Goal: Task Accomplishment & Management: Complete application form

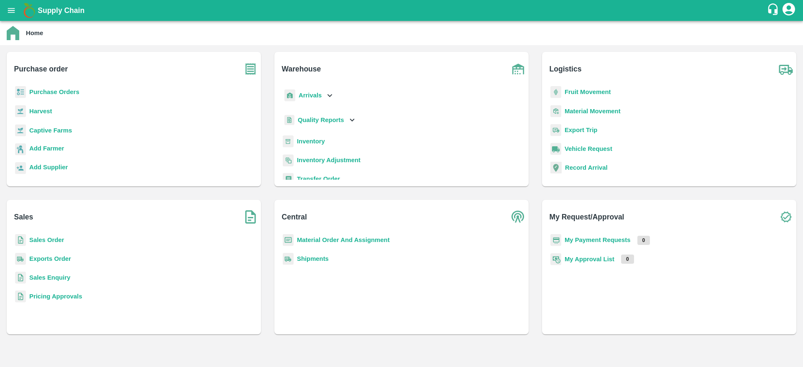
click at [48, 95] on b "Purchase Orders" at bounding box center [54, 92] width 50 height 7
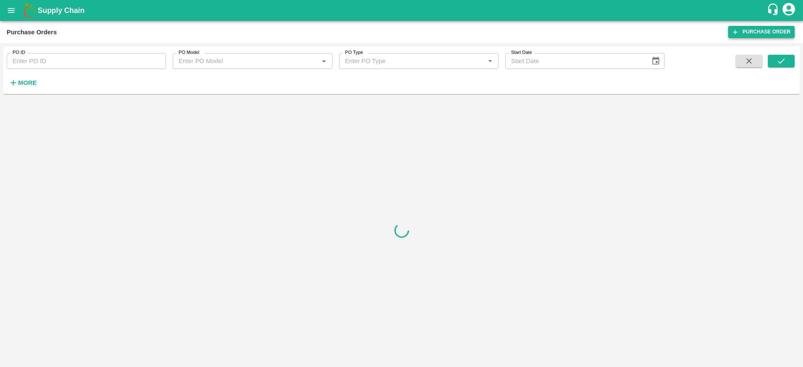
click at [738, 35] on icon at bounding box center [735, 32] width 8 height 8
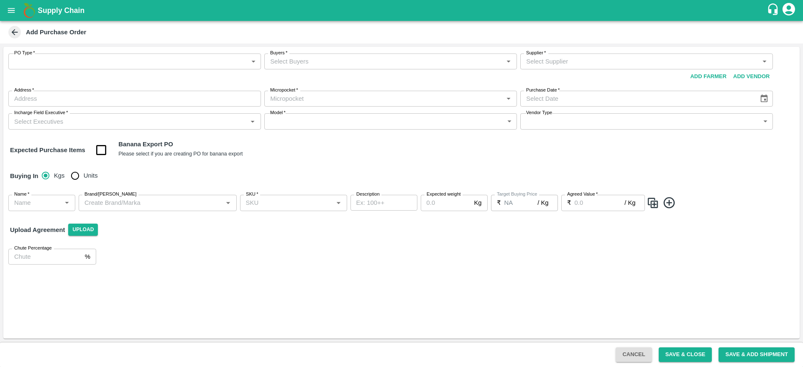
click at [249, 62] on body "Supply Chain Add Purchase Order PO Type   * ​ PO Type Buyers   * Buyers   * Sup…" at bounding box center [401, 183] width 803 height 367
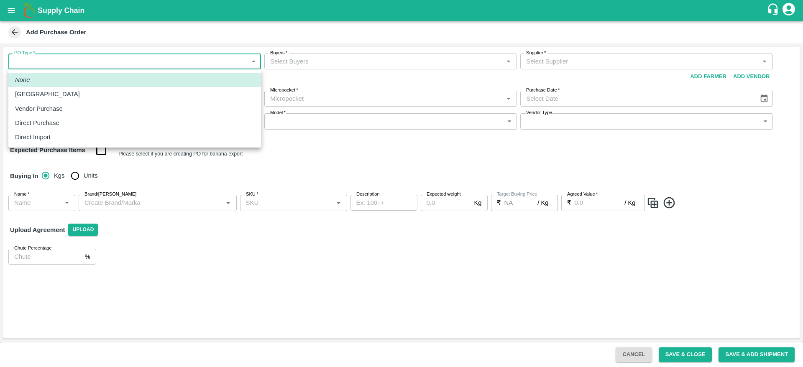
click at [40, 120] on p "Direct Purchase" at bounding box center [37, 122] width 44 height 9
type input "3"
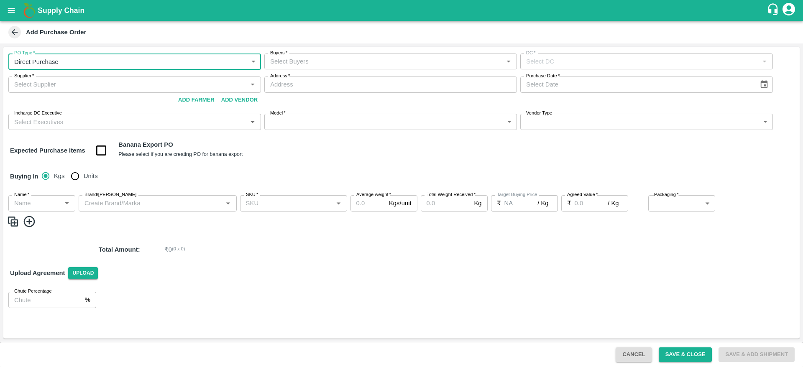
click at [392, 59] on input "Buyers   *" at bounding box center [384, 61] width 234 height 11
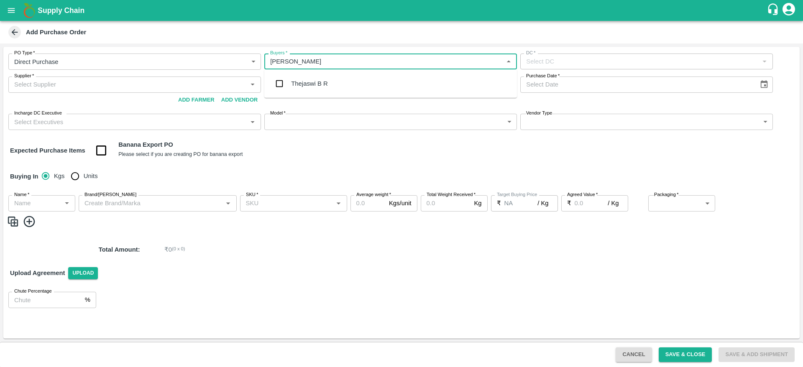
type input "[PERSON_NAME]"
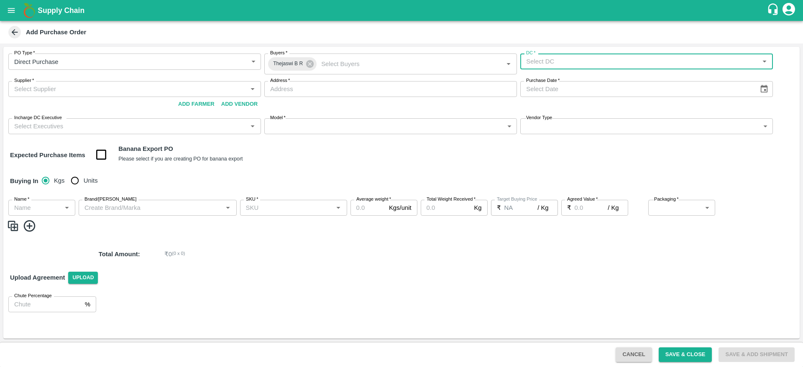
click at [579, 62] on input "DC   *" at bounding box center [640, 61] width 234 height 11
type input "147-FruitX [GEOGRAPHIC_DATA]"
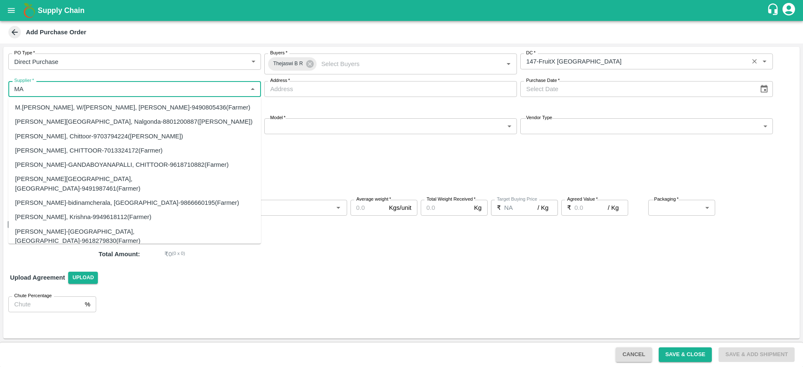
type input "M"
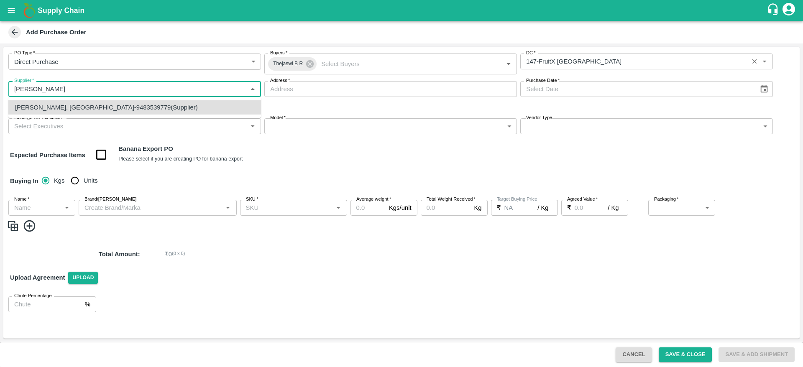
type input "[PERSON_NAME], [GEOGRAPHIC_DATA]-9483539779(Supplier)"
type input "Chikkahalli, [GEOGRAPHIC_DATA], [GEOGRAPHIC_DATA], [GEOGRAPHIC_DATA]"
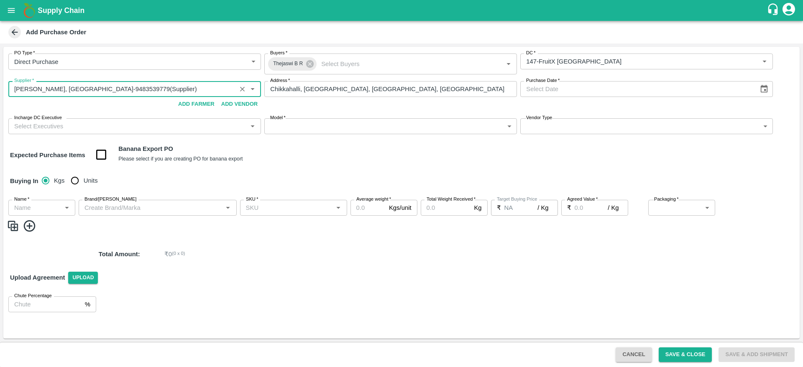
type input "[PERSON_NAME], [GEOGRAPHIC_DATA]-9483539779(Supplier)"
click at [763, 91] on icon "Choose date" at bounding box center [763, 88] width 9 height 9
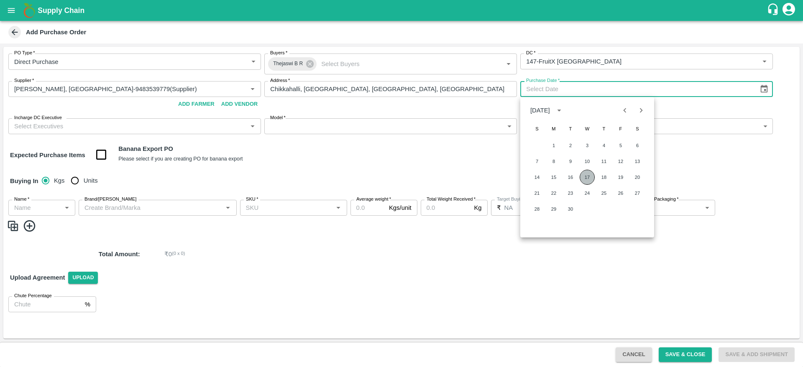
click at [588, 172] on button "17" at bounding box center [586, 177] width 15 height 15
type input "[DATE]"
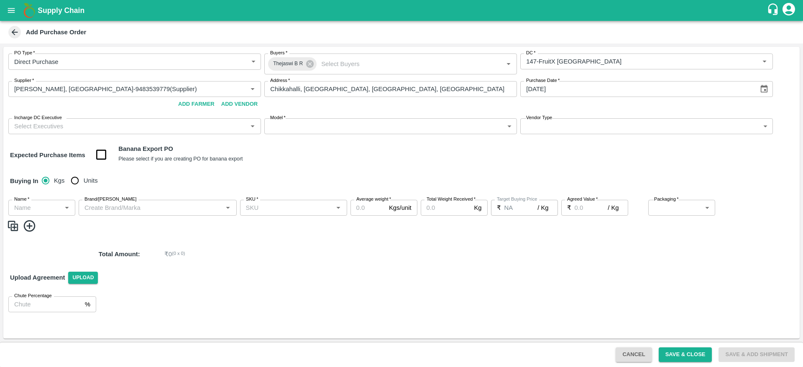
click at [163, 129] on input "Incharge DC Executive" at bounding box center [128, 126] width 234 height 11
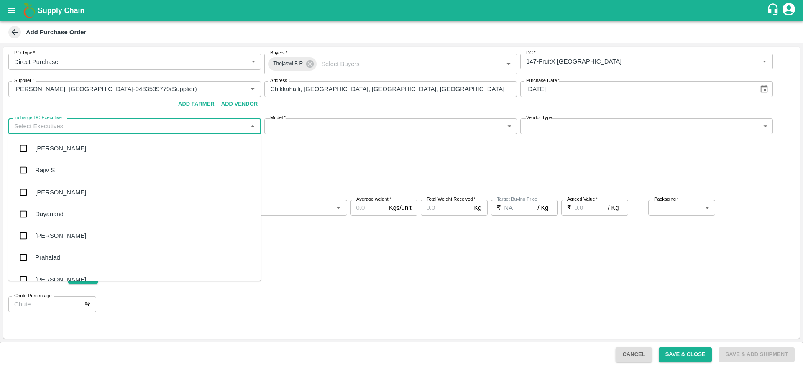
type input "T"
type input "RA"
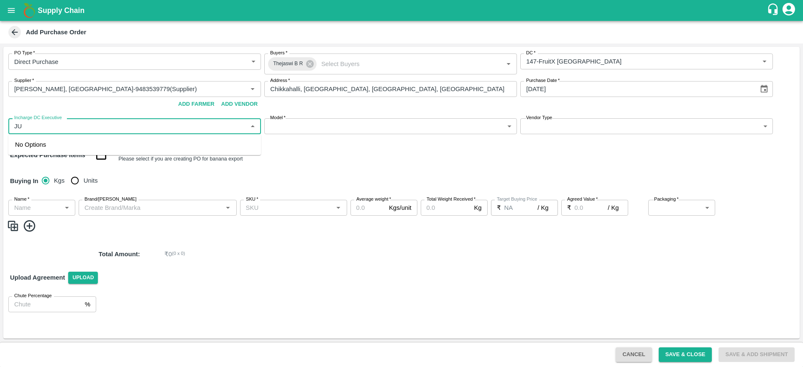
type input "J"
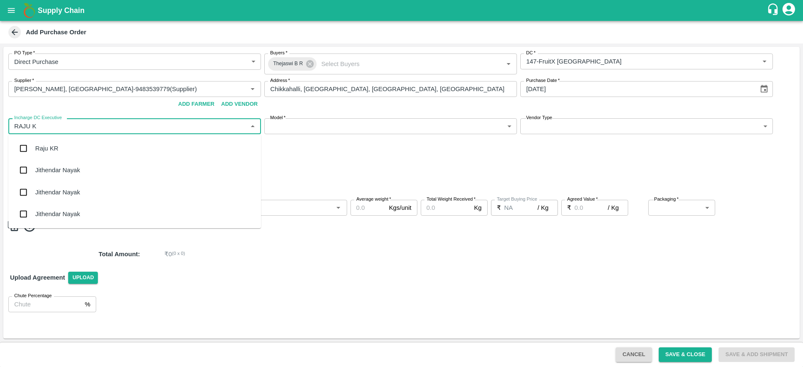
type input "RAJU KR"
type input "RAJU"
click at [45, 164] on div "Raju KR" at bounding box center [134, 170] width 253 height 22
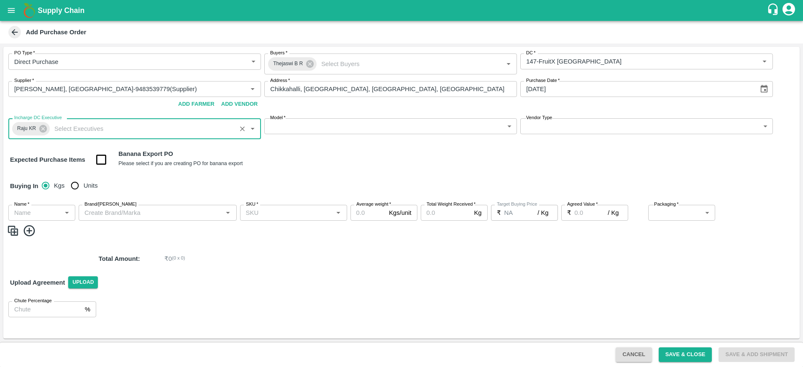
click at [314, 126] on body "Supply Chain Add Purchase Order PO Type   * Direct Purchase 3 PO Type Buyers   …" at bounding box center [401, 183] width 803 height 367
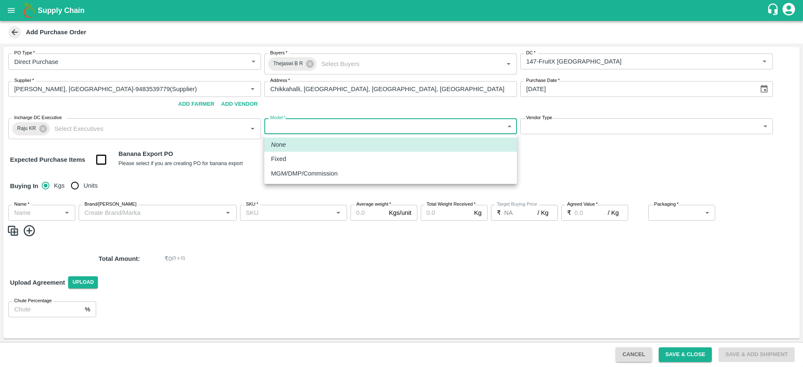
click at [304, 173] on p "MGM/DMP/Commission" at bounding box center [304, 173] width 66 height 9
type input "Commision"
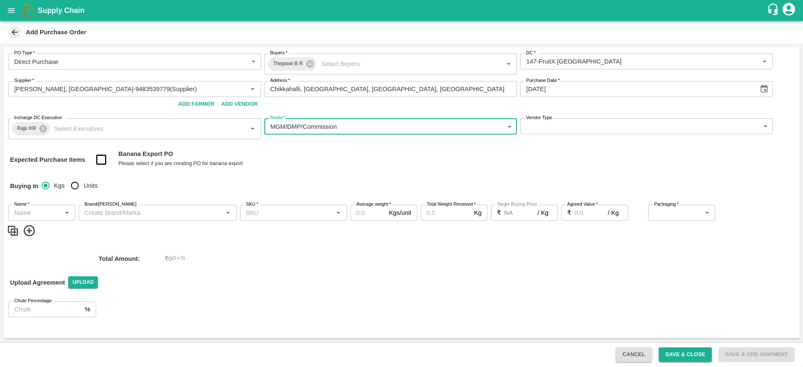
click at [557, 130] on body "Supply Chain Add Purchase Order PO Type   * Direct Purchase 3 PO Type Buyers   …" at bounding box center [401, 183] width 803 height 367
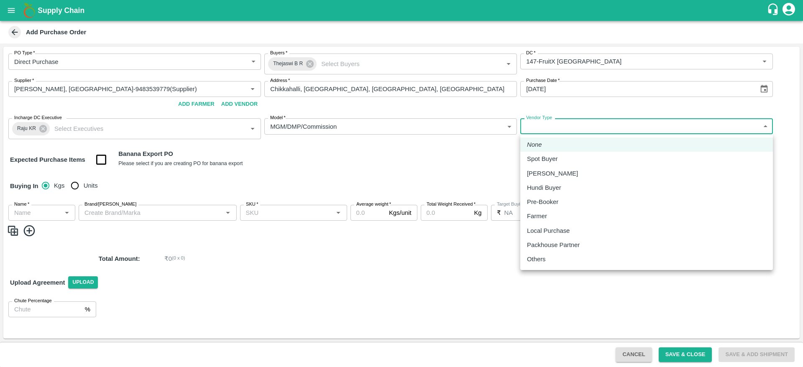
click at [541, 233] on p "Local Purchase" at bounding box center [548, 230] width 43 height 9
type input "LOCAL_PURCHASE"
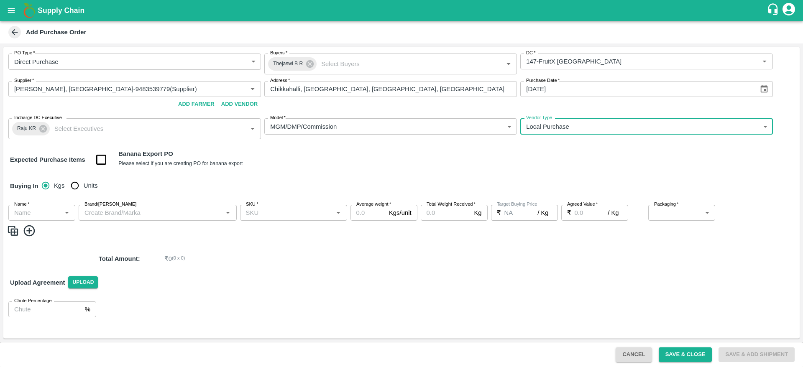
click at [75, 187] on input "Units" at bounding box center [74, 185] width 17 height 17
radio input "true"
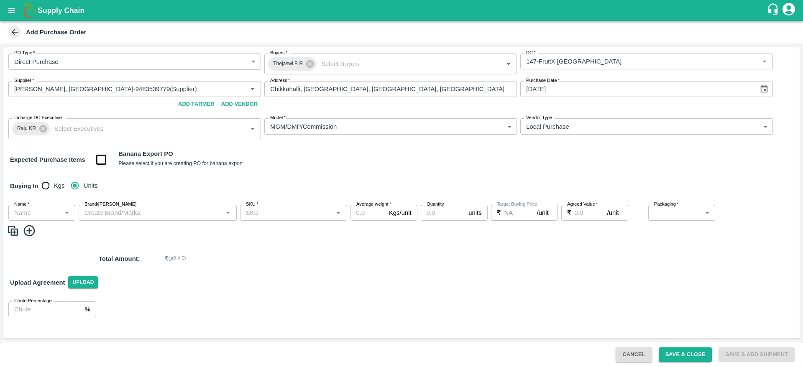
click at [65, 212] on icon "Open" at bounding box center [66, 212] width 9 height 9
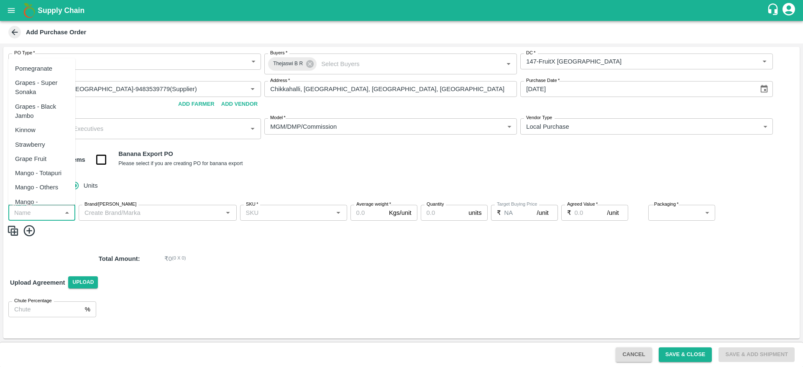
click at [17, 69] on div "Pomegranate" at bounding box center [33, 68] width 37 height 9
type input "Pomegranate"
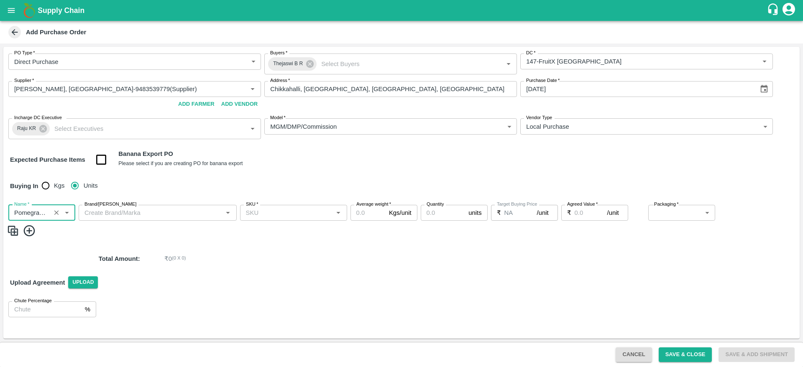
click at [171, 208] on input "Brand/[PERSON_NAME]" at bounding box center [150, 212] width 139 height 11
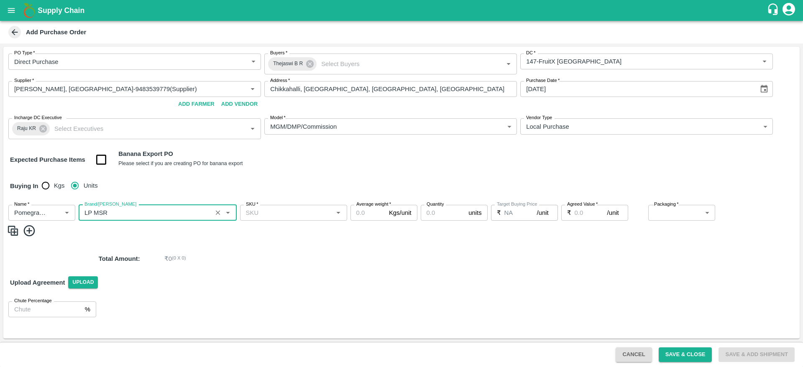
type input "LP MSR"
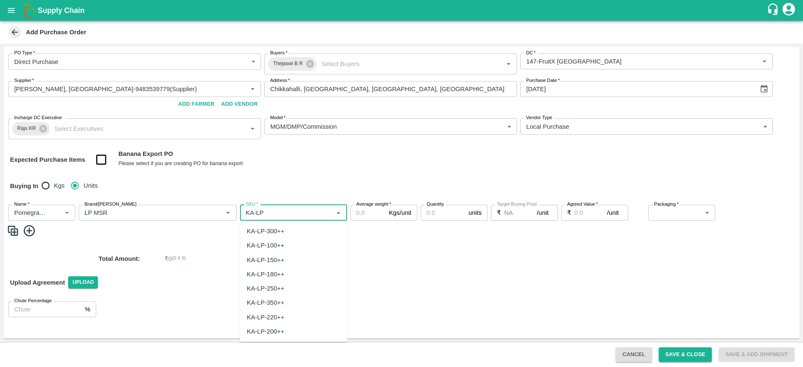
click at [281, 232] on div "KA-LP-300++" at bounding box center [266, 231] width 38 height 9
type input "KA-LP-300++"
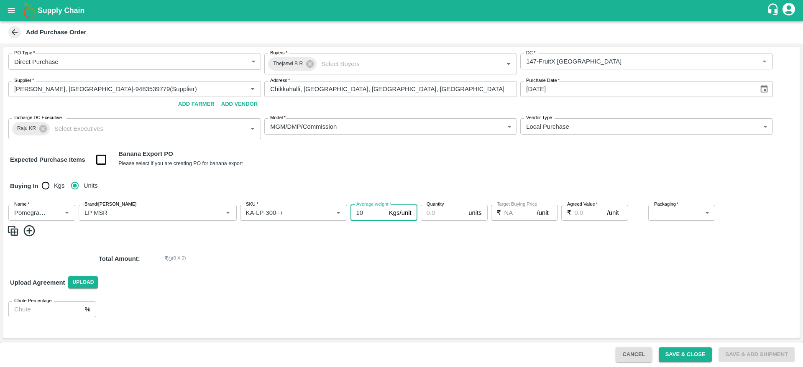
type input "10"
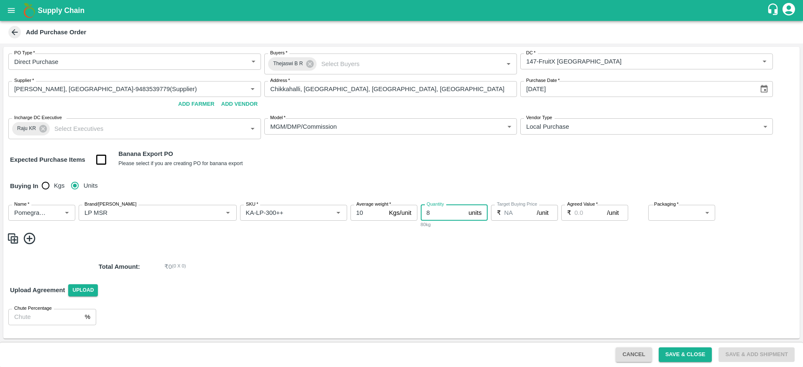
type input "8"
type input "1000"
click at [703, 214] on body "Supply Chain Add Purchase Order PO Type   * Direct Purchase 3 PO Type Buyers   …" at bounding box center [401, 183] width 803 height 367
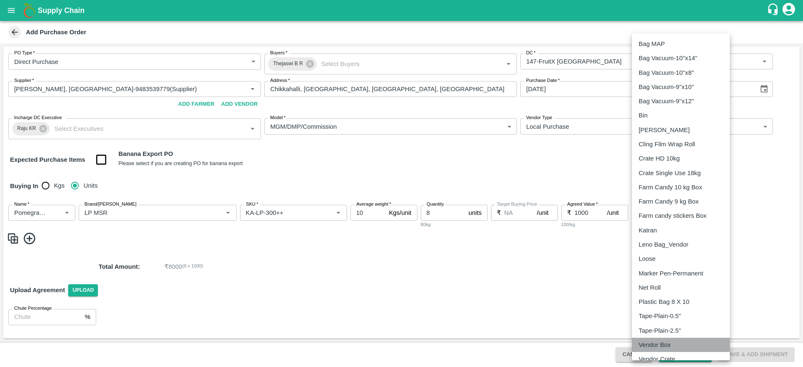
click at [658, 345] on p "Vendor Box" at bounding box center [654, 344] width 32 height 9
type input "276"
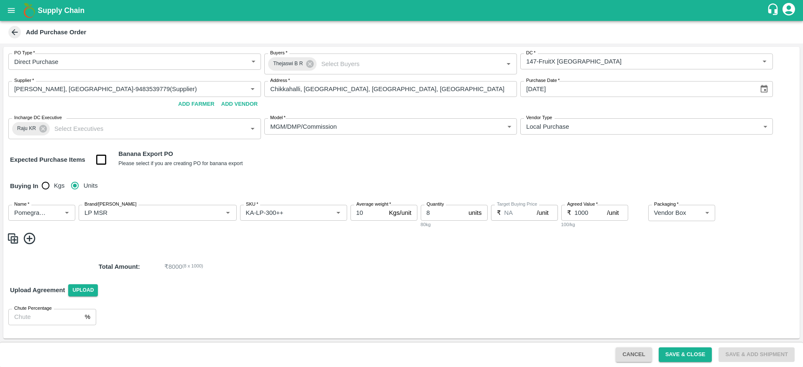
click at [14, 240] on img at bounding box center [13, 239] width 13 height 14
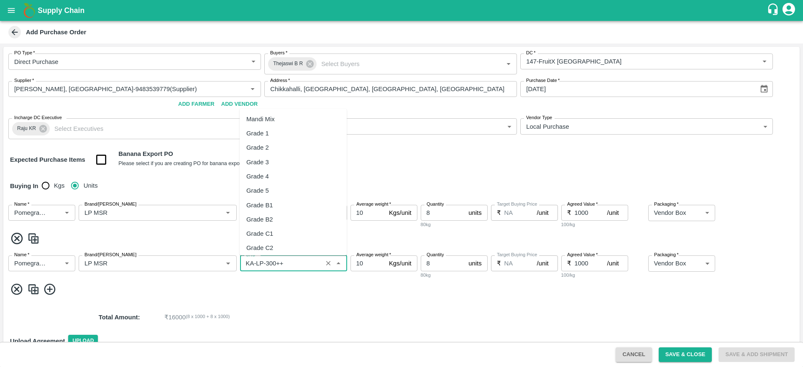
click at [299, 260] on input "SKU   *" at bounding box center [280, 263] width 77 height 11
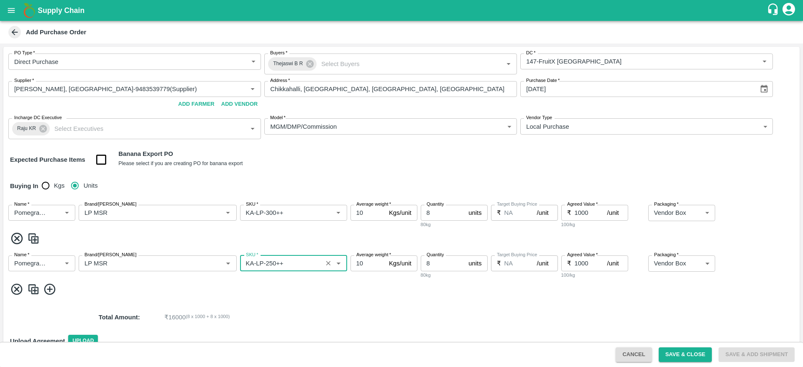
type input "KA-LP-250++"
type input "34"
type input "900"
click at [31, 290] on img at bounding box center [33, 290] width 13 height 14
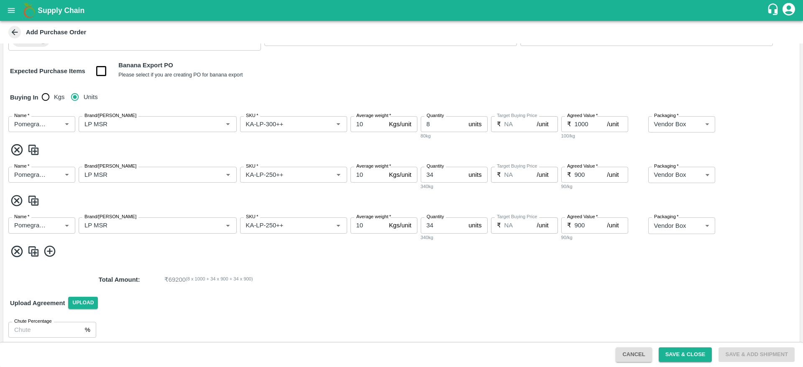
scroll to position [90, 0]
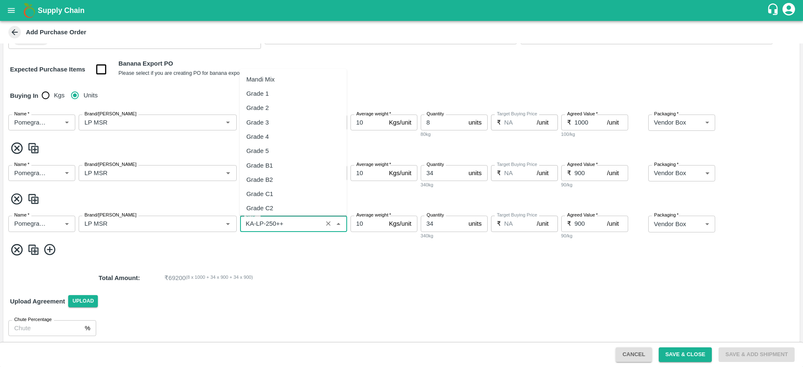
click at [276, 224] on input "SKU   *" at bounding box center [280, 223] width 77 height 11
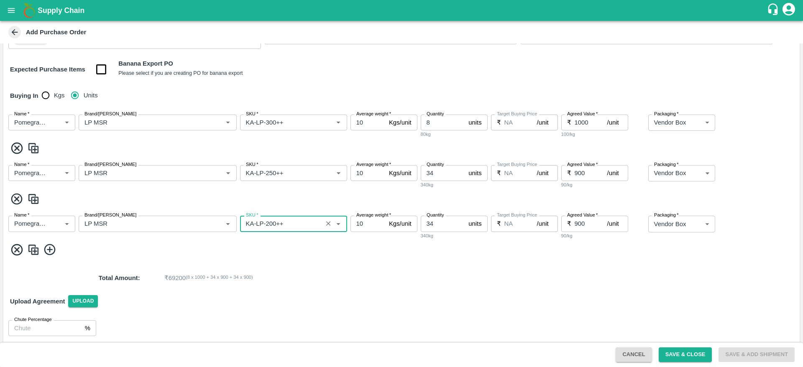
type input "KA-LP-200++"
type input "55"
type input "800"
click at [32, 253] on img at bounding box center [33, 250] width 13 height 14
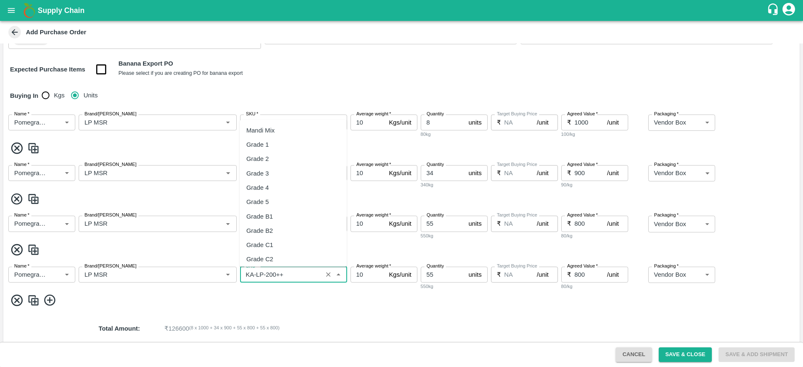
click at [285, 274] on input "SKU   *" at bounding box center [280, 274] width 77 height 11
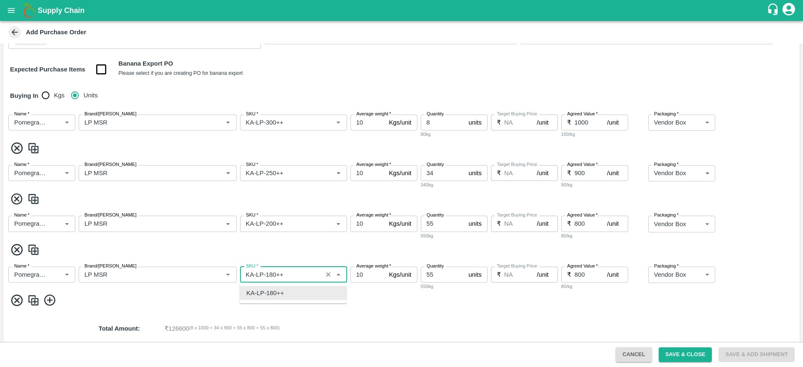
type input "KA-LP-180++"
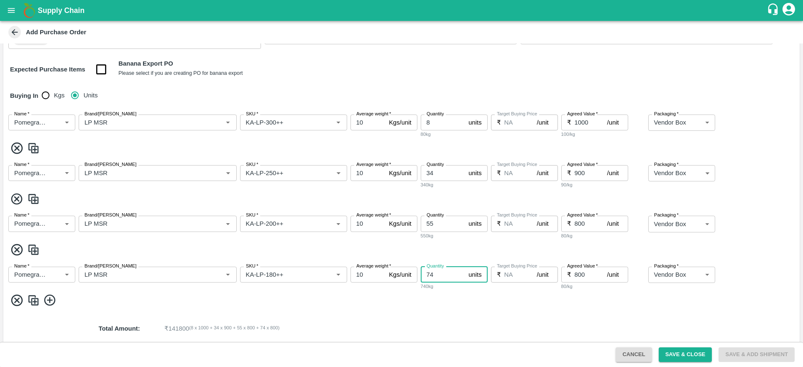
type input "74"
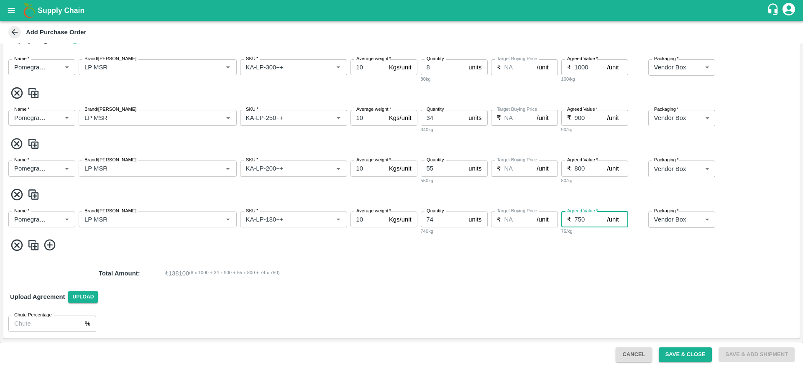
type input "750"
click at [34, 245] on img at bounding box center [33, 245] width 13 height 14
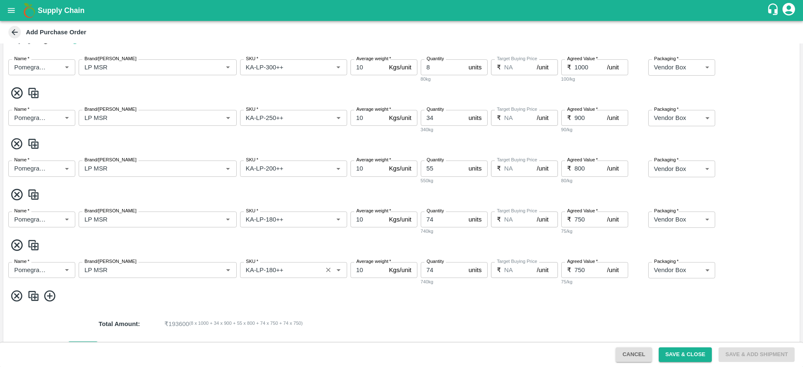
click at [293, 273] on input "SKU   *" at bounding box center [280, 270] width 77 height 11
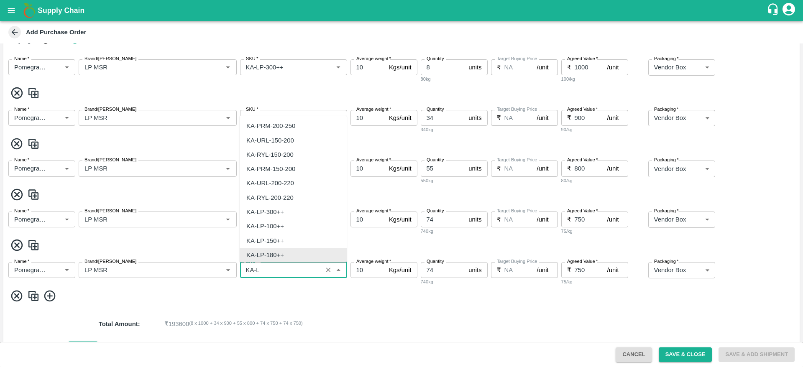
scroll to position [0, 0]
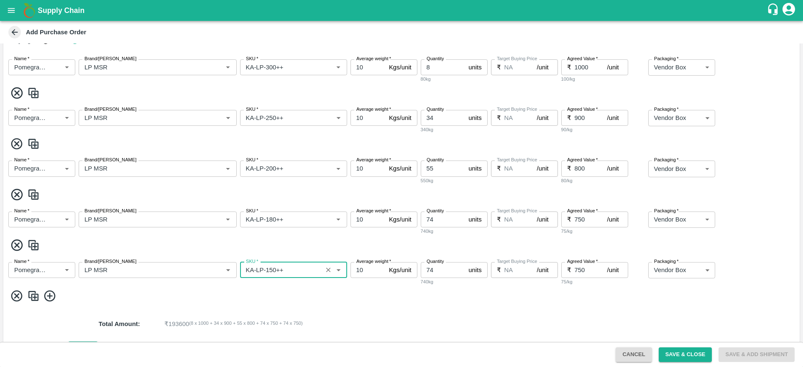
type input "KA-LP-150++"
type input "78"
click at [590, 272] on input "750" at bounding box center [590, 270] width 33 height 16
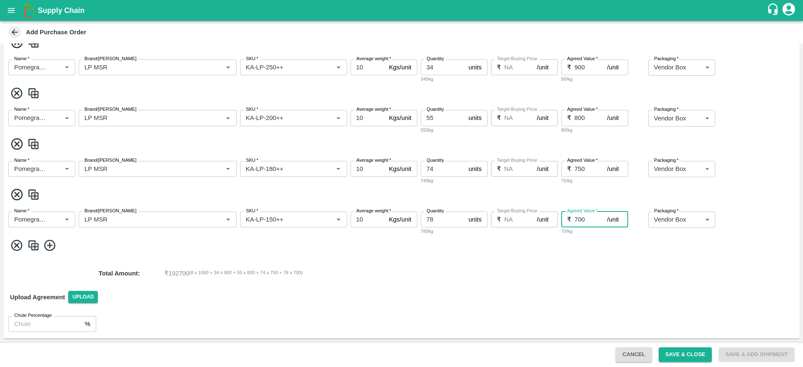
type input "700"
click at [35, 244] on img at bounding box center [33, 246] width 13 height 14
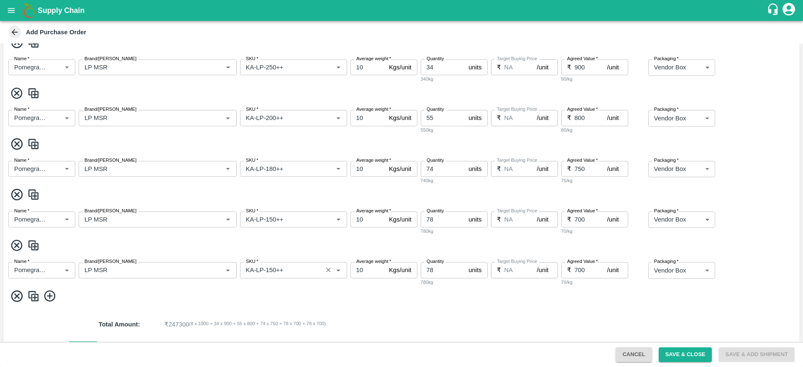
click at [296, 271] on input "SKU   *" at bounding box center [280, 270] width 77 height 11
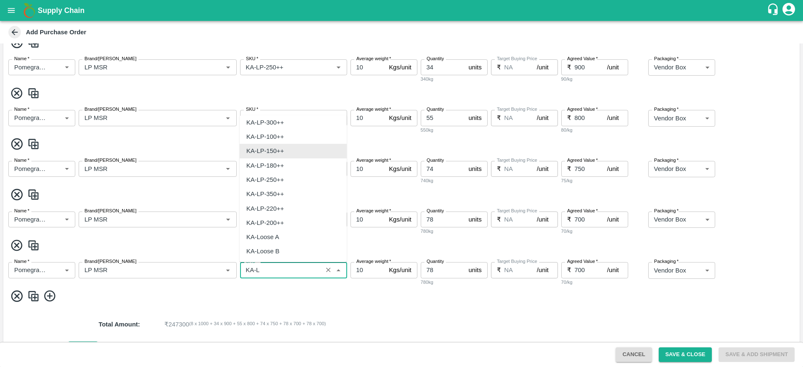
scroll to position [0, 0]
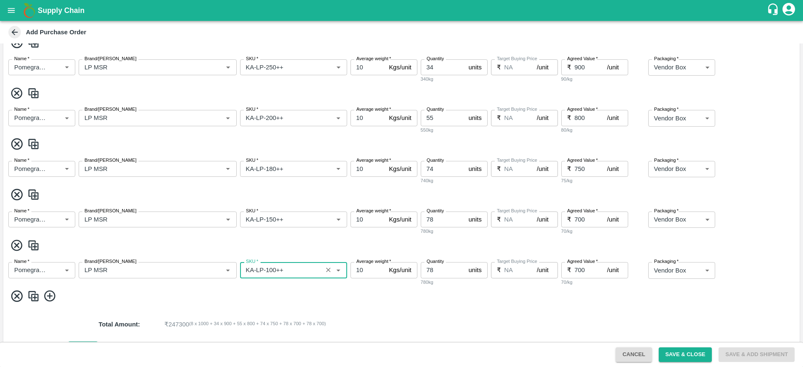
type input "KA-LP-100++"
type input "77"
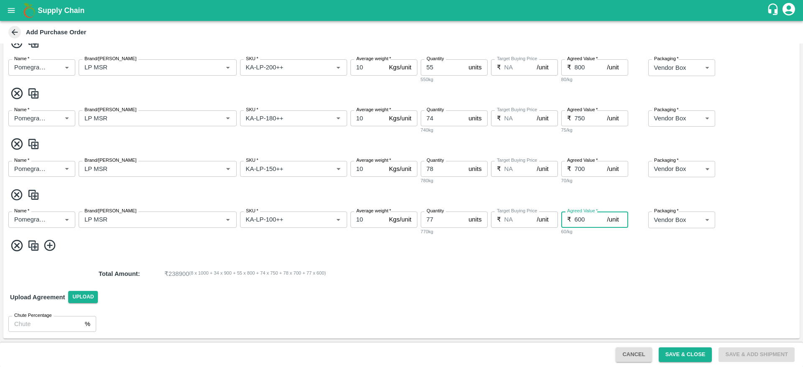
type input "600"
click at [36, 247] on img at bounding box center [33, 246] width 13 height 14
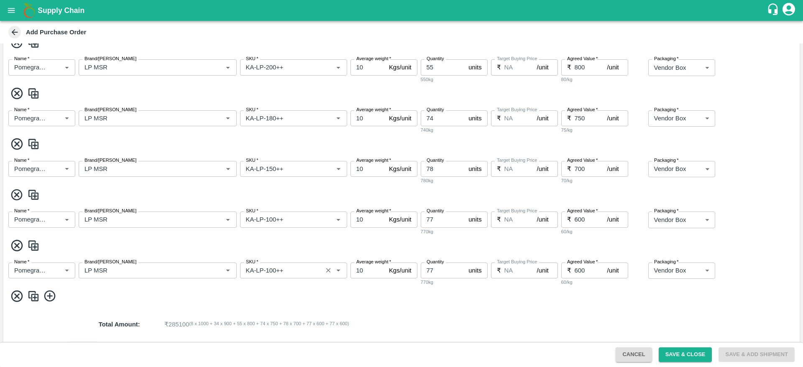
click at [289, 270] on input "SKU   *" at bounding box center [280, 270] width 77 height 11
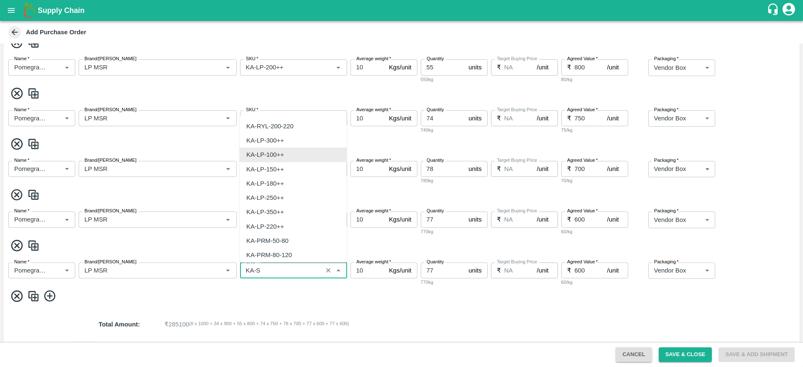
scroll to position [0, 0]
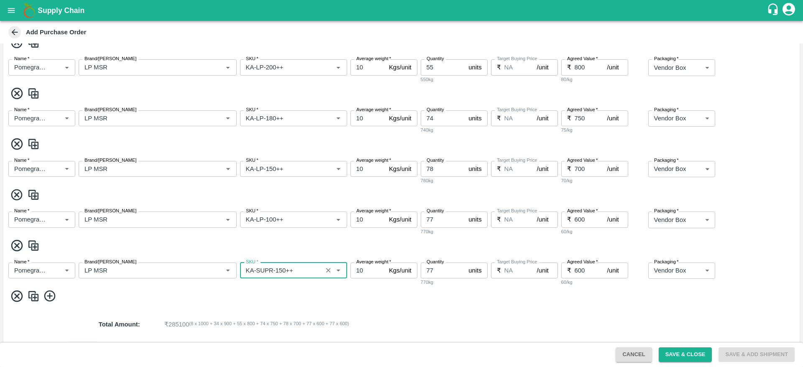
type input "KA-SUPR-150++"
type input "60"
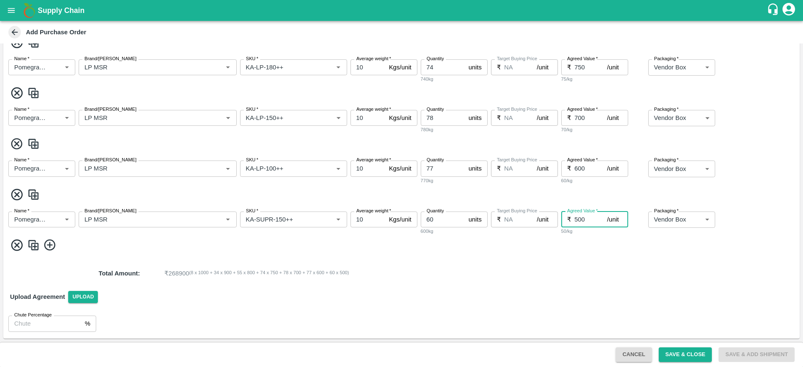
type input "500"
click at [34, 247] on img at bounding box center [33, 245] width 13 height 14
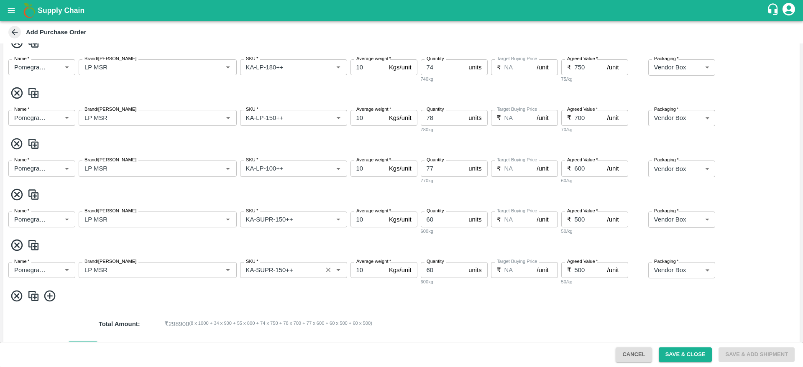
click at [303, 271] on input "SKU   *" at bounding box center [280, 270] width 77 height 11
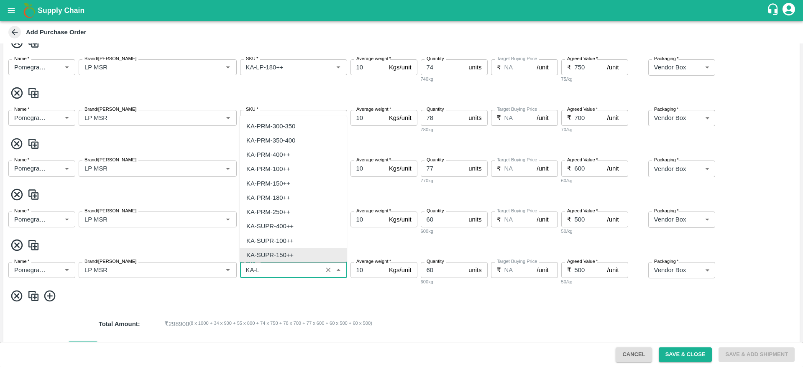
scroll to position [0, 0]
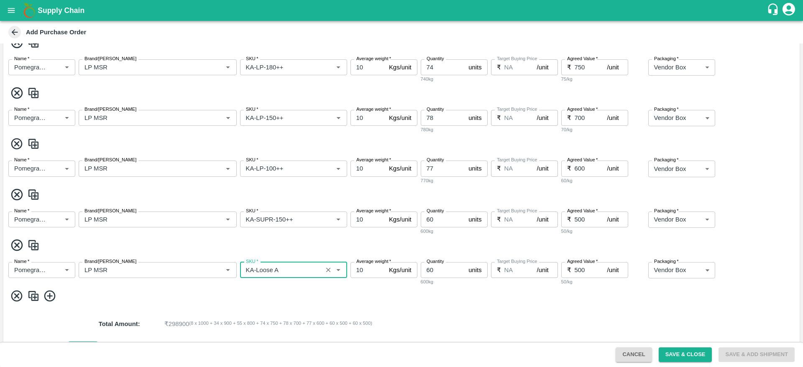
type input "KA-Loose A"
click at [443, 267] on input "60" at bounding box center [443, 270] width 45 height 16
type input "6"
type input "53"
type input "4"
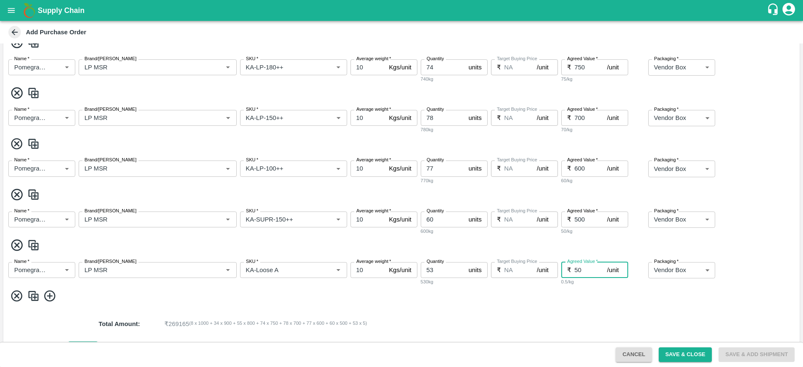
type input "500"
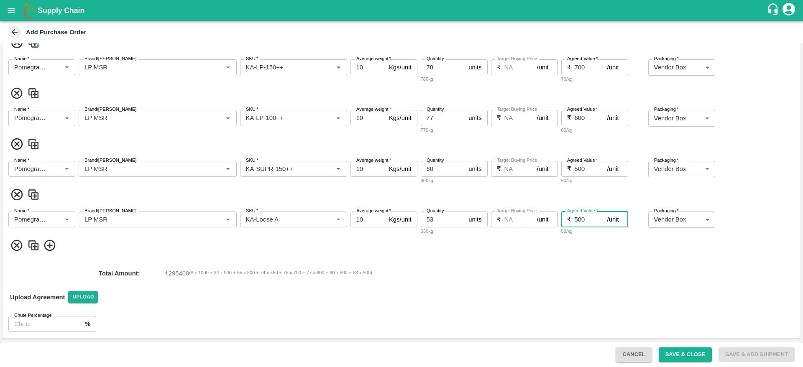
click at [31, 249] on img at bounding box center [33, 246] width 13 height 14
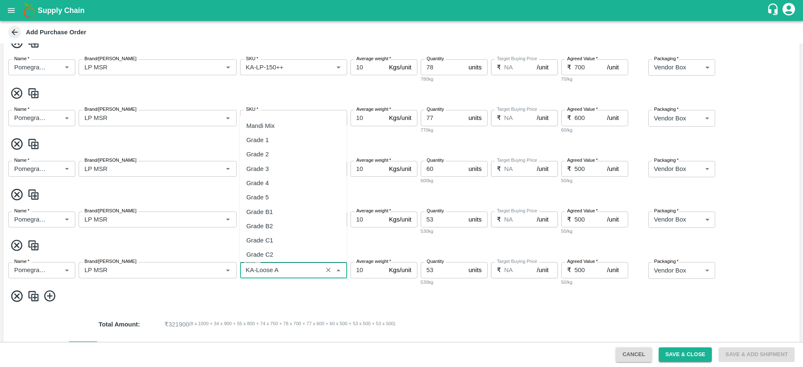
click at [293, 265] on input "SKU   *" at bounding box center [280, 270] width 77 height 11
type input "KA-Loose B"
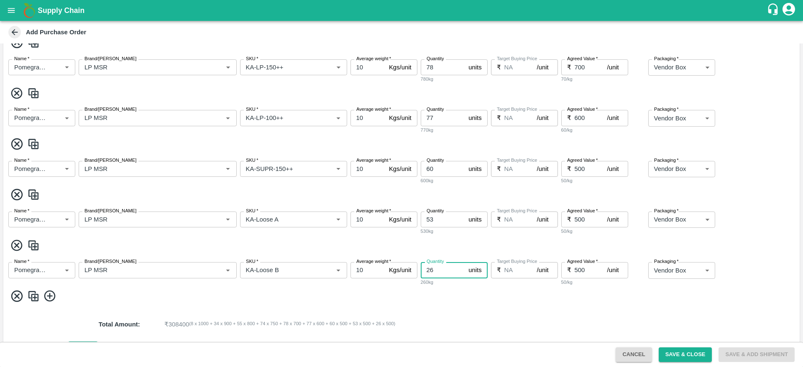
type input "26"
type input "400"
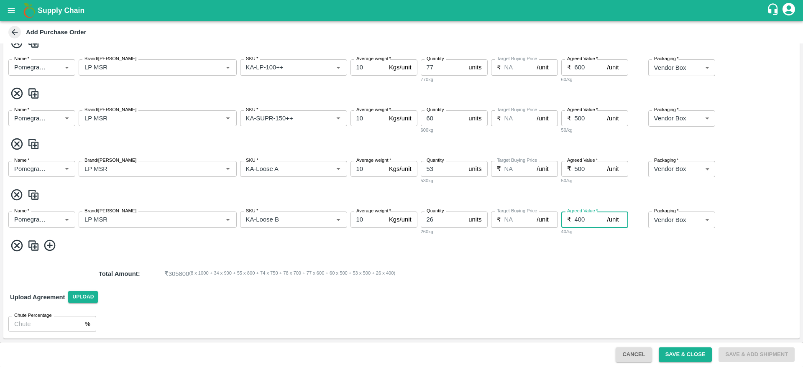
click at [37, 246] on img at bounding box center [33, 246] width 13 height 14
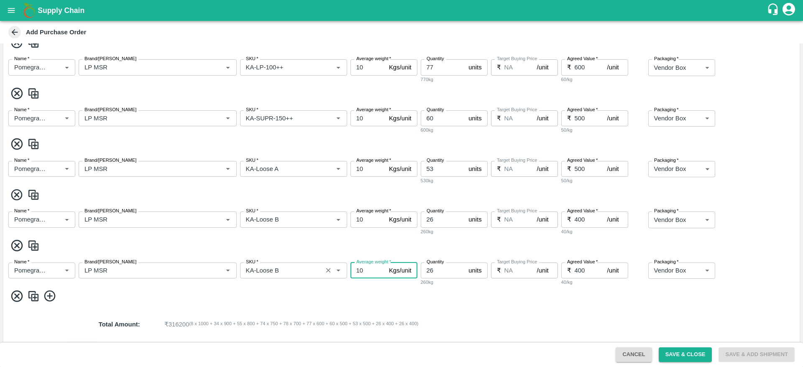
click at [283, 269] on input "SKU   *" at bounding box center [280, 270] width 77 height 11
type input "KA-Damage Fruit"
click at [459, 272] on input "25" at bounding box center [443, 271] width 45 height 16
click at [444, 271] on input "25" at bounding box center [443, 271] width 45 height 16
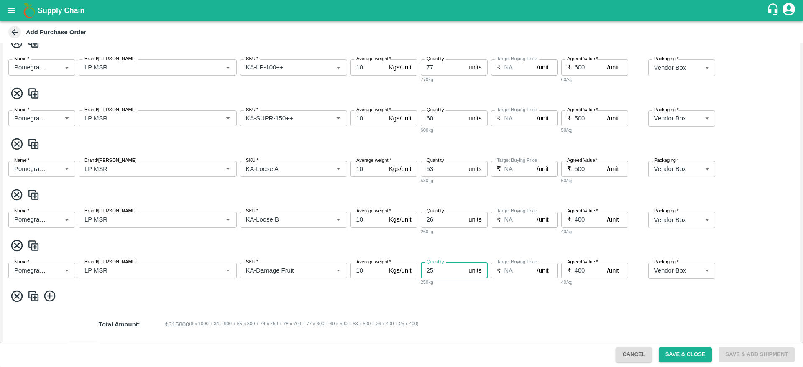
type input "2"
type input "16"
type input "1"
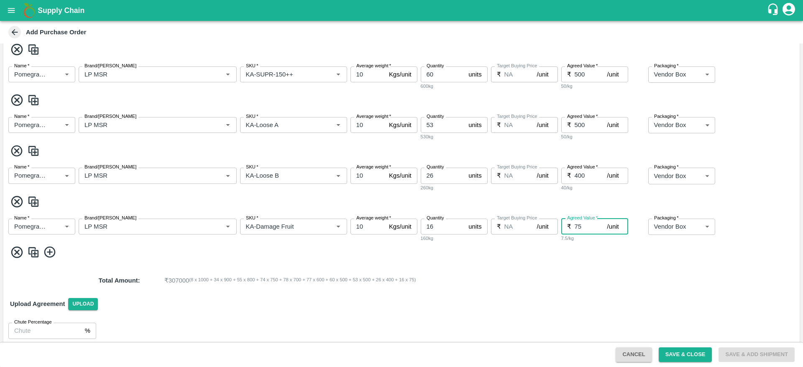
scroll to position [445, 0]
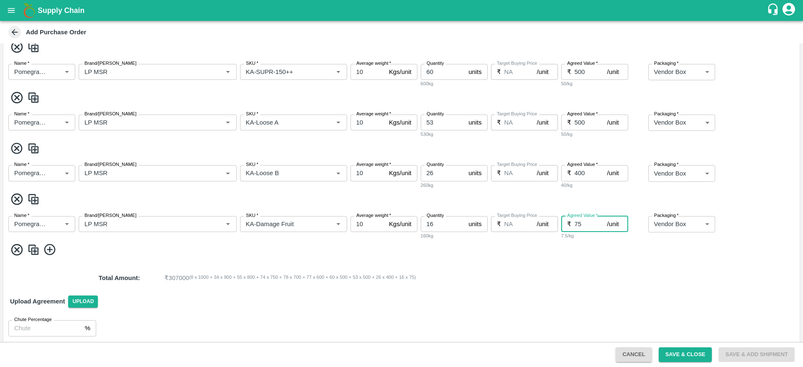
type input "75"
click at [480, 274] on p "₹ 307000 ( 8 x 1000 + 34 x 900 + 55 x 800 + 74 x 750 + 78 x 700 + 77 x 600 + 60…" at bounding box center [449, 277] width 571 height 9
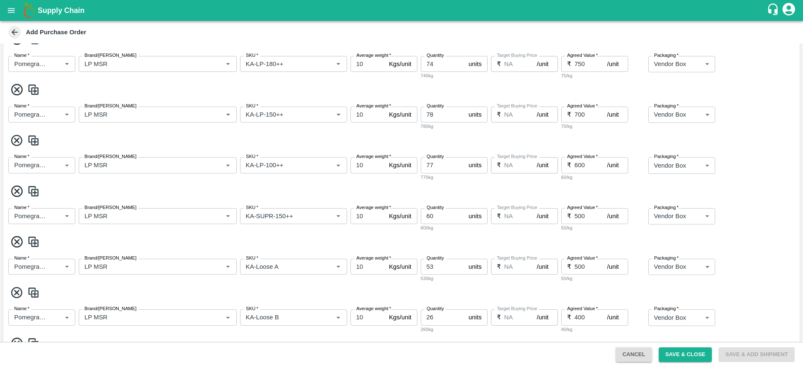
scroll to position [450, 0]
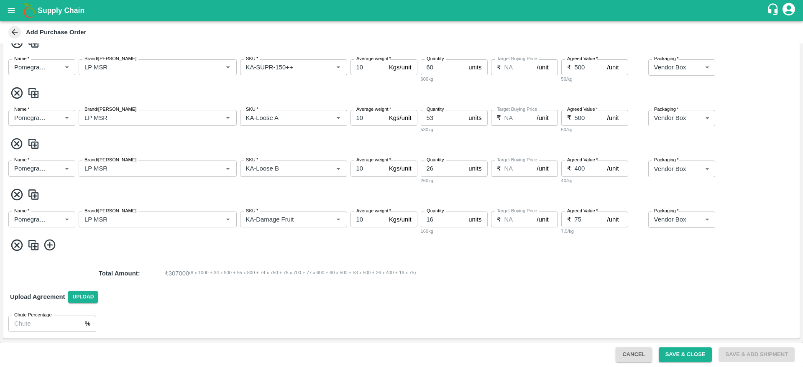
click at [578, 117] on input "500" at bounding box center [590, 118] width 33 height 16
click at [590, 117] on input "450" at bounding box center [590, 118] width 33 height 16
type input "450"
click at [692, 352] on button "Save & Close" at bounding box center [685, 354] width 54 height 15
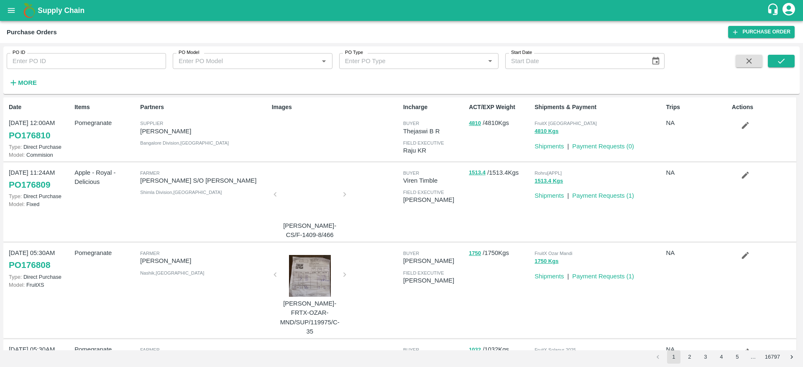
click at [52, 18] on div "Supply Chain" at bounding box center [401, 10] width 803 height 21
click at [51, 13] on b "Supply Chain" at bounding box center [61, 10] width 47 height 8
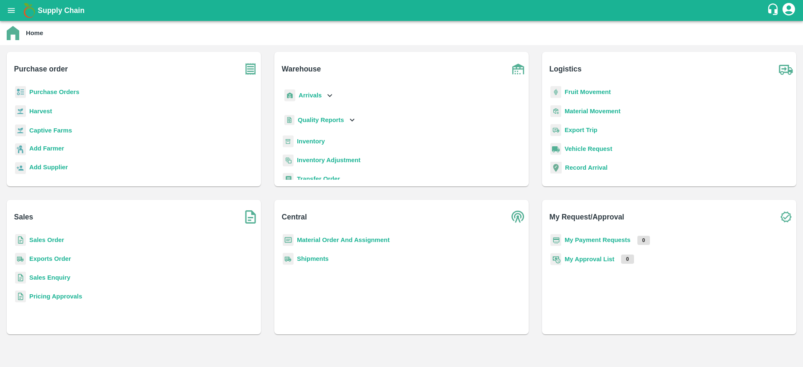
click at [46, 275] on b "Sales Enquiry" at bounding box center [49, 277] width 41 height 7
